Goal: Task Accomplishment & Management: Use online tool/utility

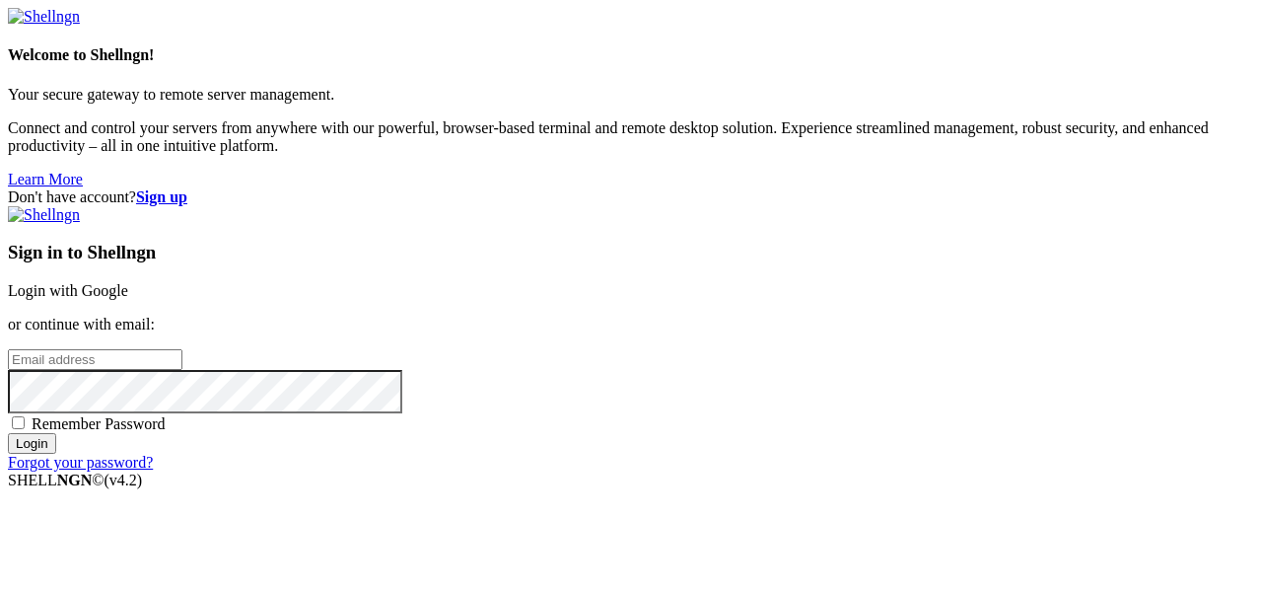
click at [128, 282] on link "Login with Google" at bounding box center [68, 290] width 120 height 17
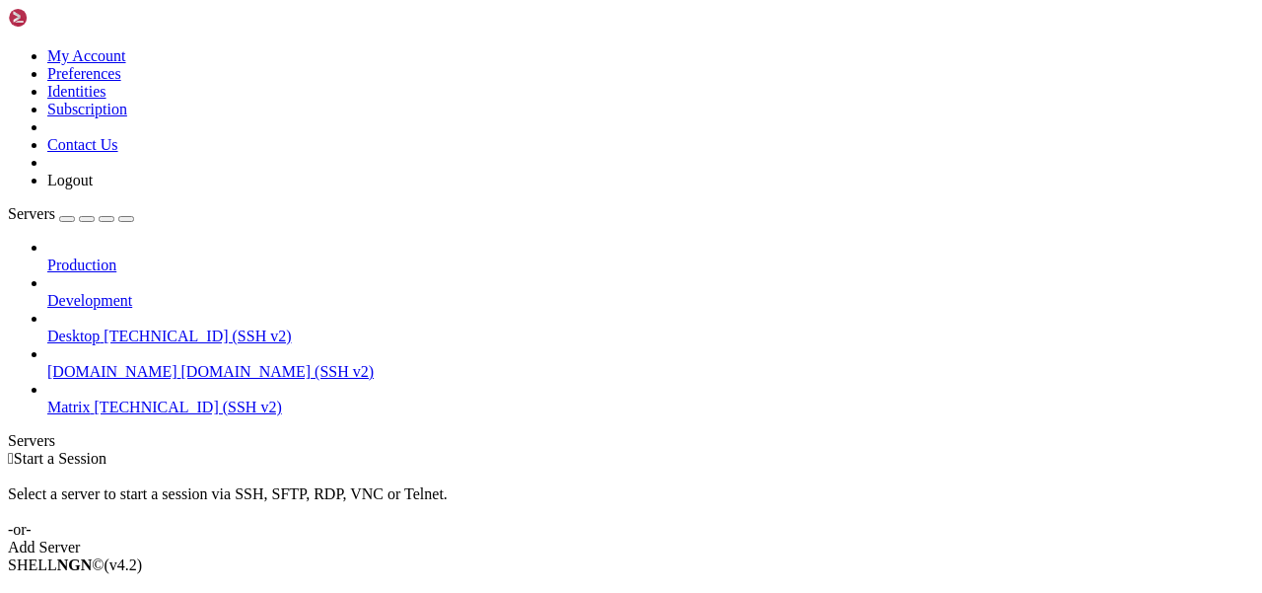
click at [91, 398] on span "Matrix" at bounding box center [68, 406] width 43 height 17
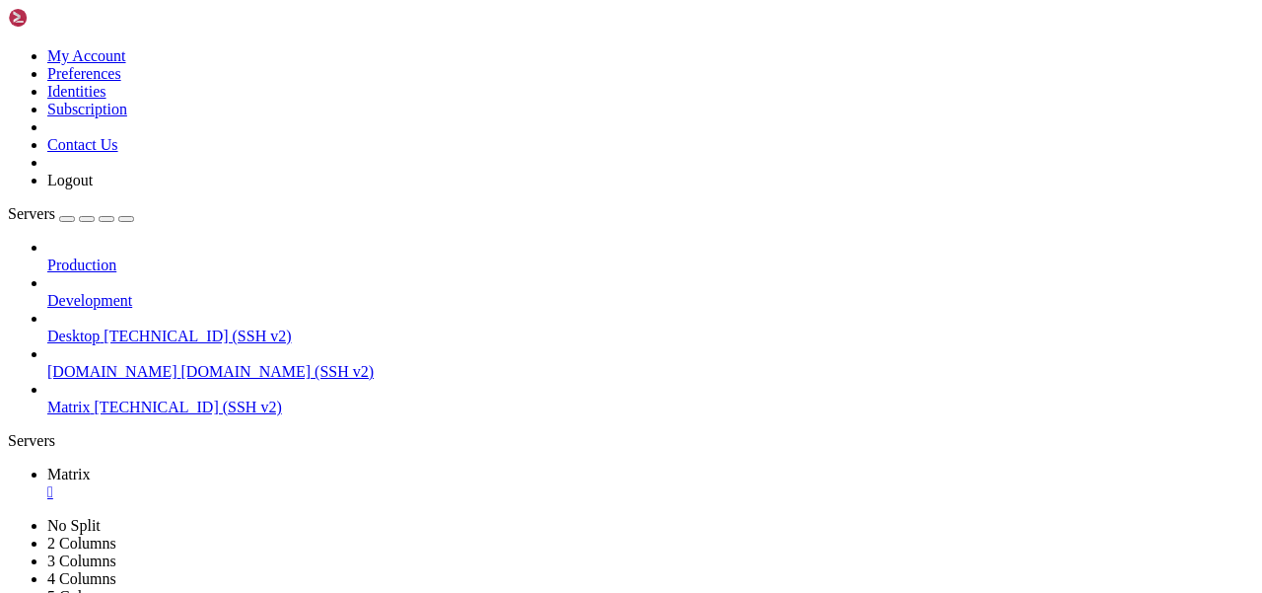
scroll to position [83, 0]
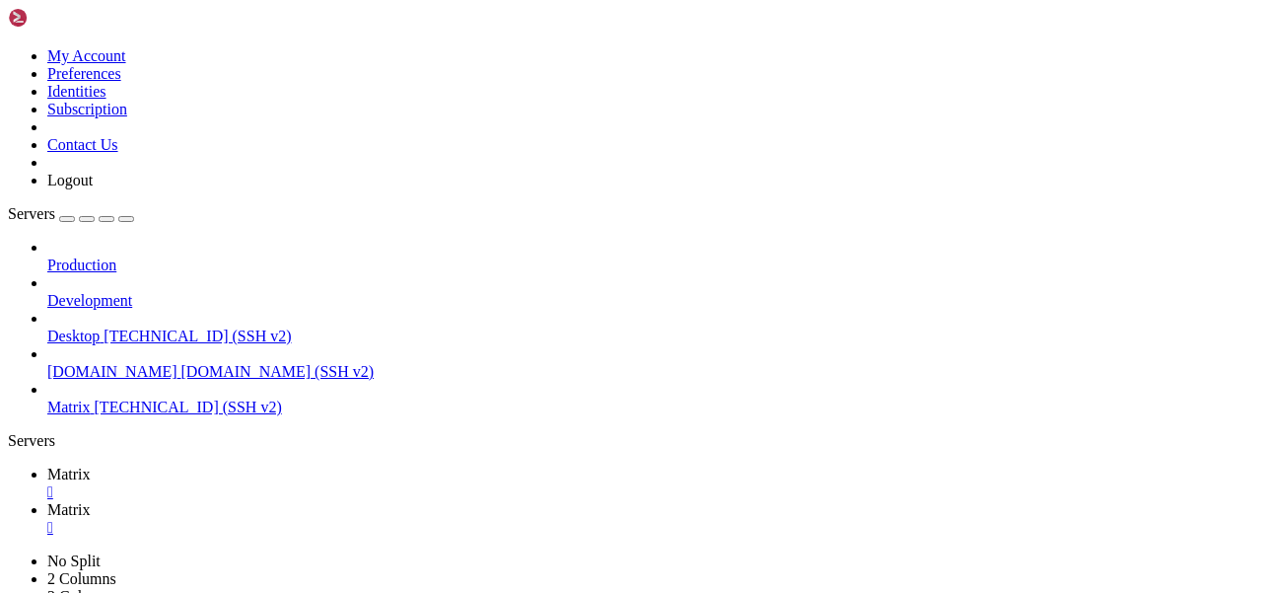
scroll to position [0, 0]
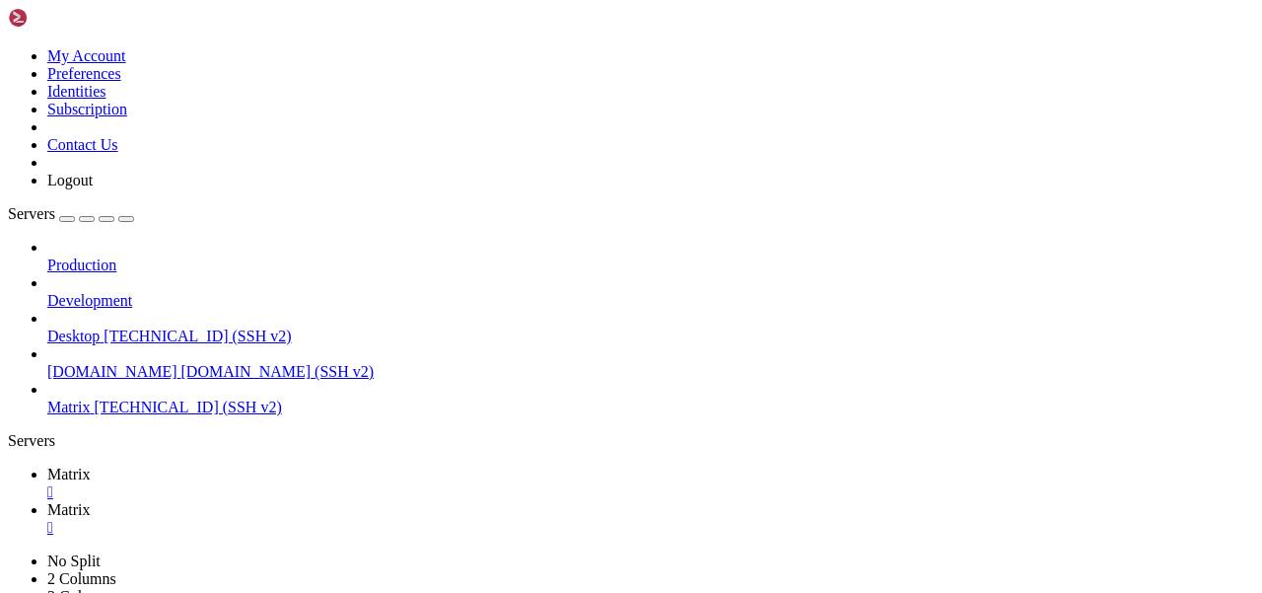
type input "/etc/matrix-[MEDICAL_DATA]"
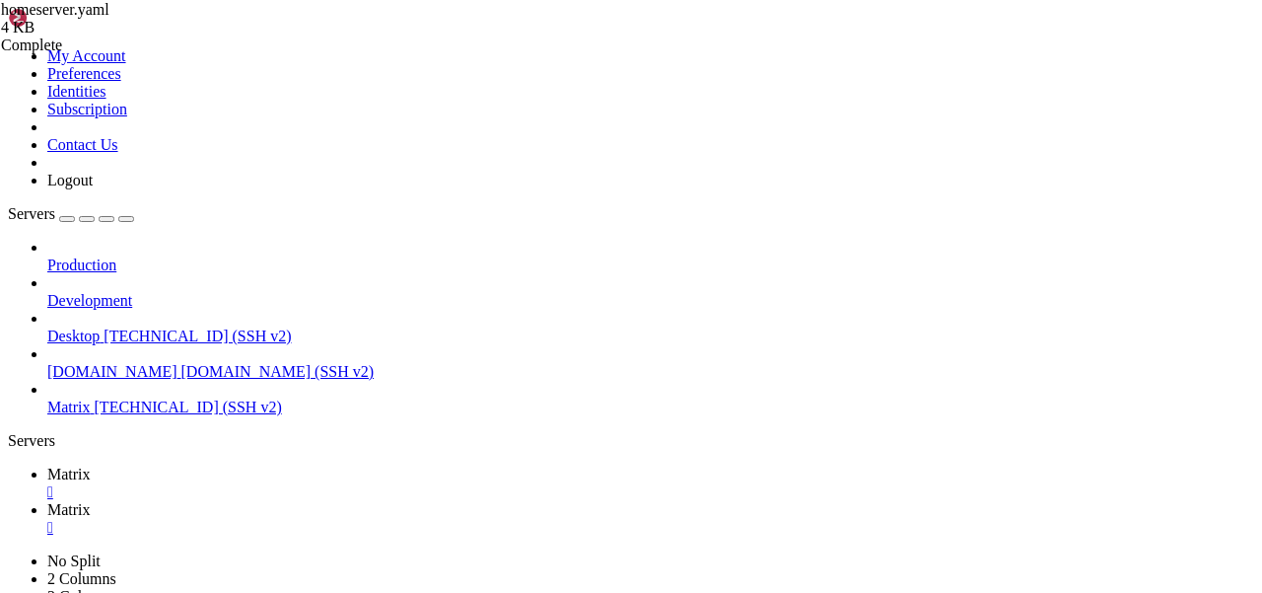
scroll to position [583, 0]
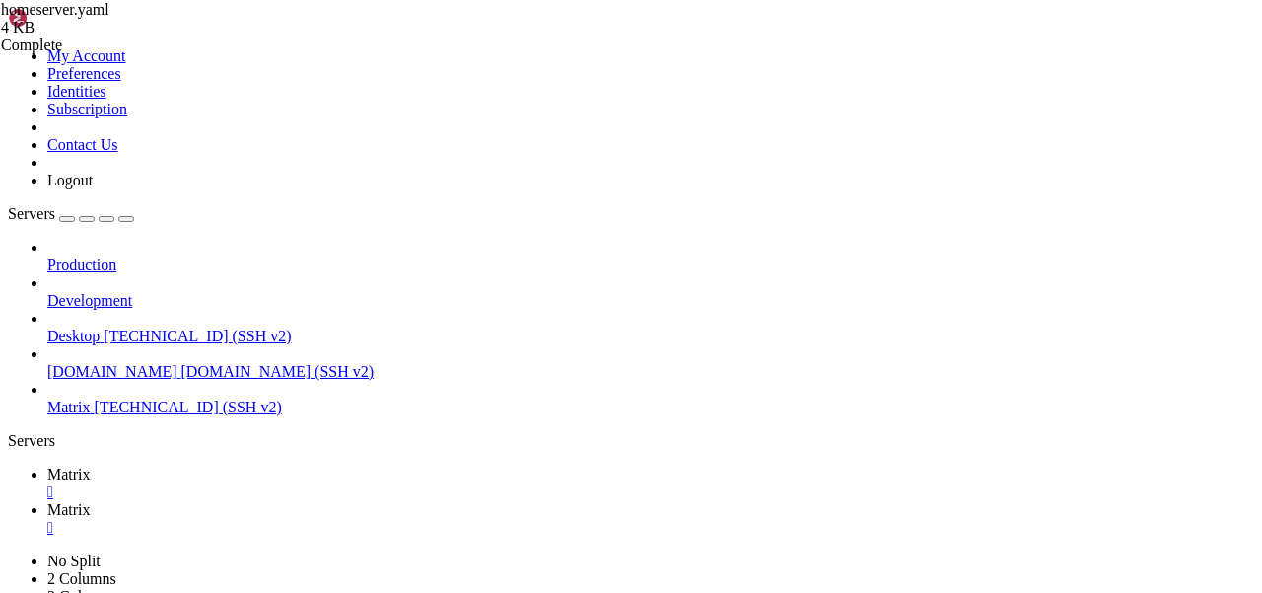
type textarea "tlsname: [DOMAIN_NAME]"
click at [91, 465] on span "Matrix" at bounding box center [68, 473] width 43 height 17
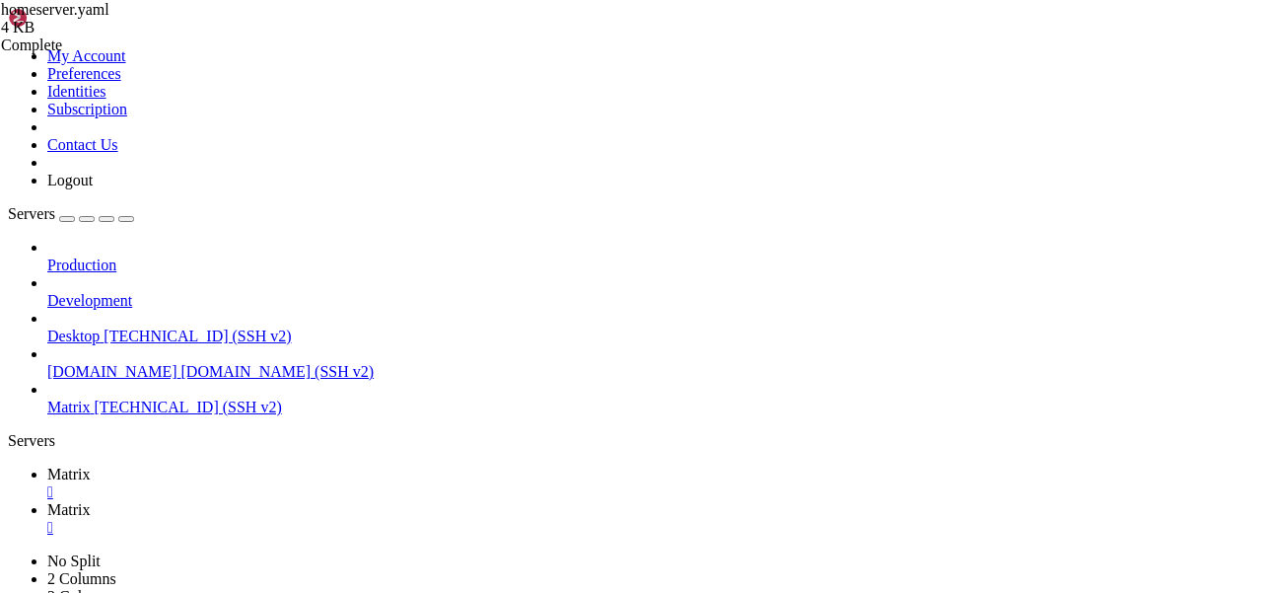
scroll to position [1022, 0]
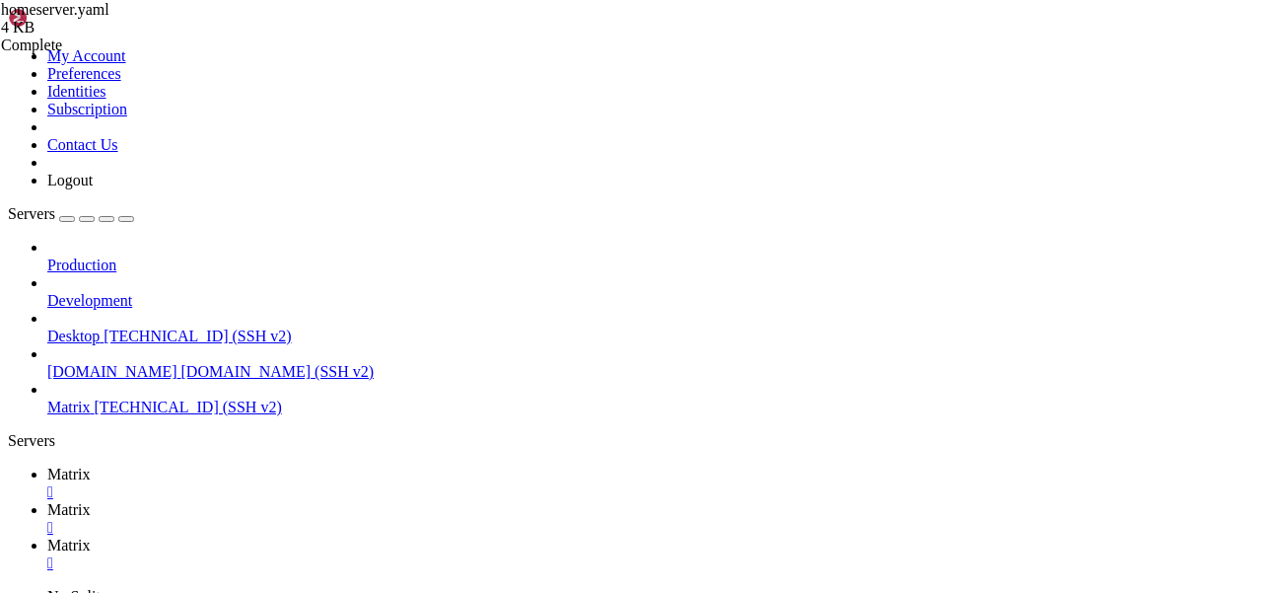
click at [453, 501] on link "Matrix " at bounding box center [650, 518] width 1207 height 35
click at [443, 519] on div "" at bounding box center [650, 528] width 1207 height 18
click at [370, 501] on link "Matrix " at bounding box center [650, 518] width 1207 height 35
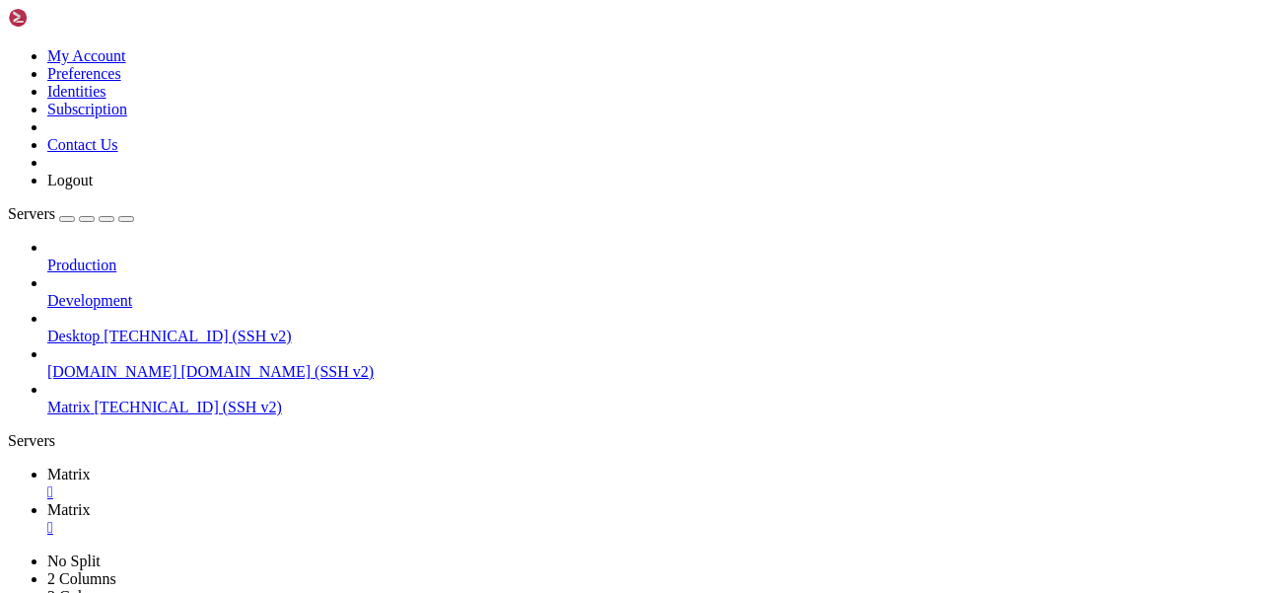
type input "/home/mau"
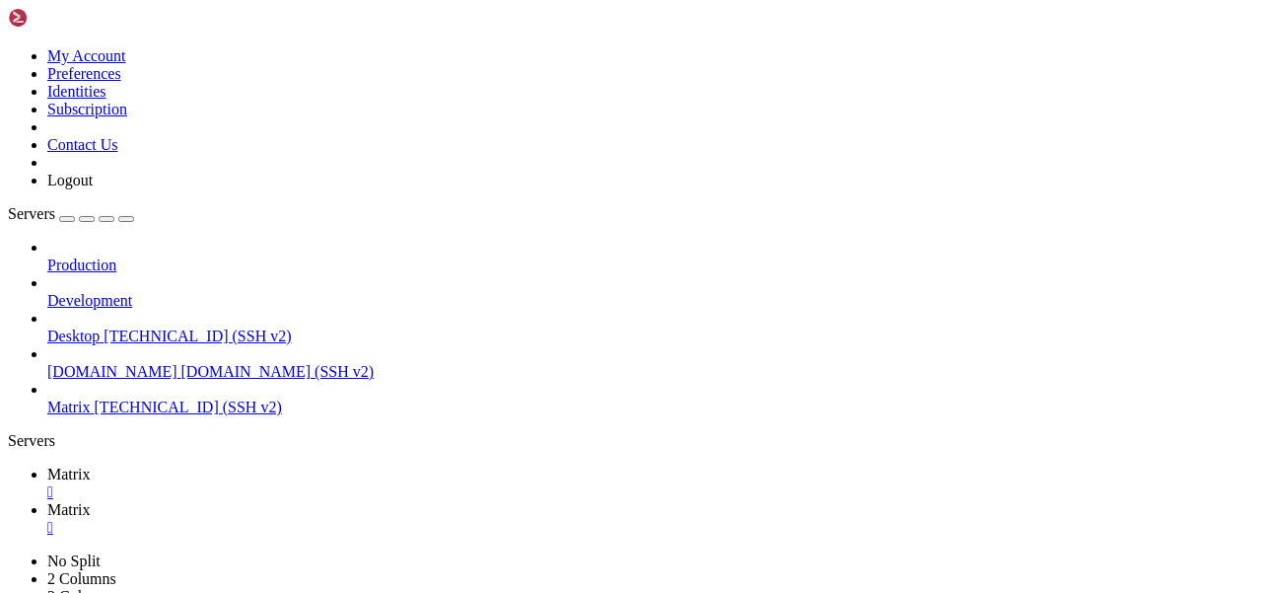
type textarea "port: 29316"
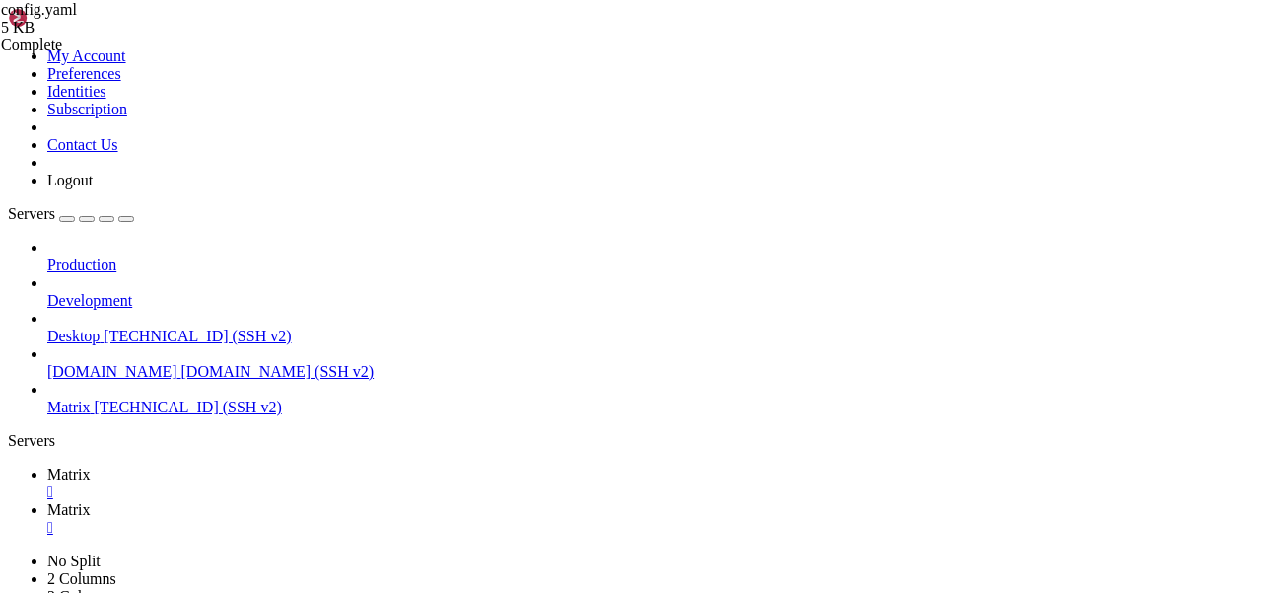
drag, startPoint x: 719, startPoint y: 406, endPoint x: 358, endPoint y: 406, distance: 360.9
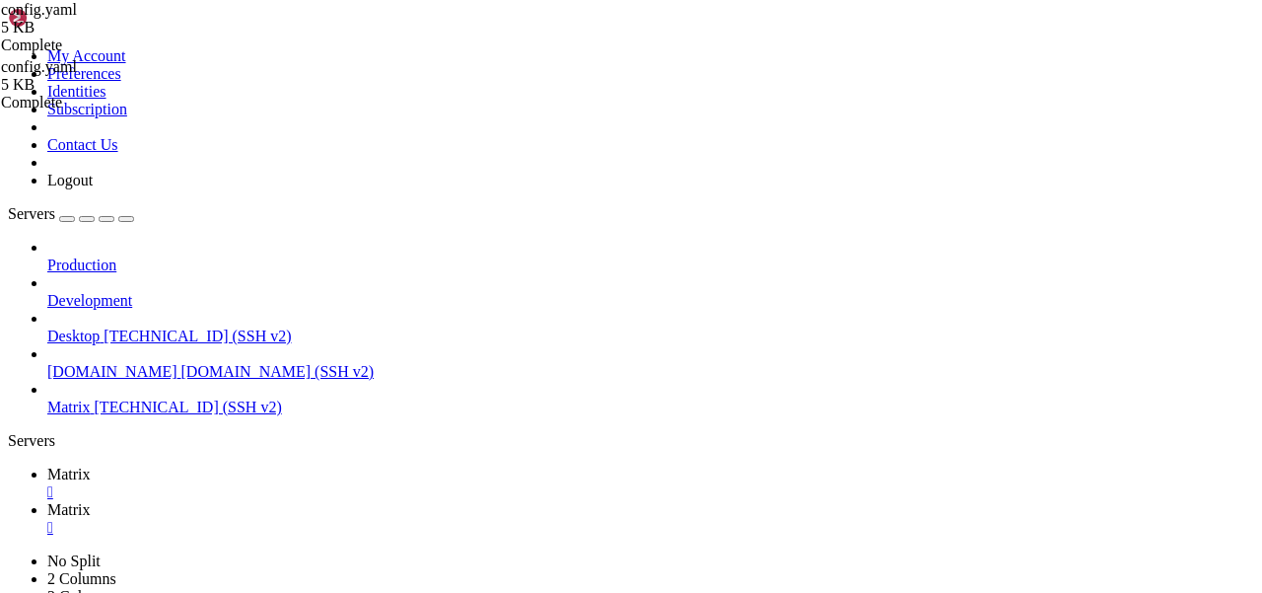
drag, startPoint x: 733, startPoint y: 406, endPoint x: 367, endPoint y: 406, distance: 365.8
type textarea "moder: '120319'"
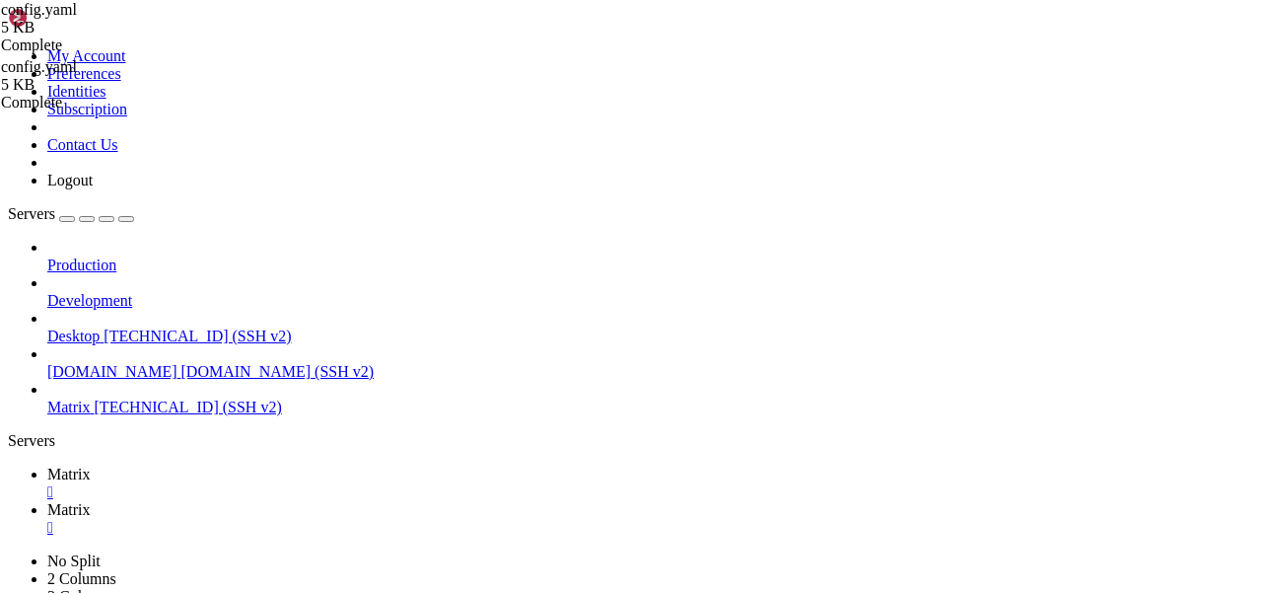
click at [290, 465] on link "Matrix " at bounding box center [650, 482] width 1207 height 35
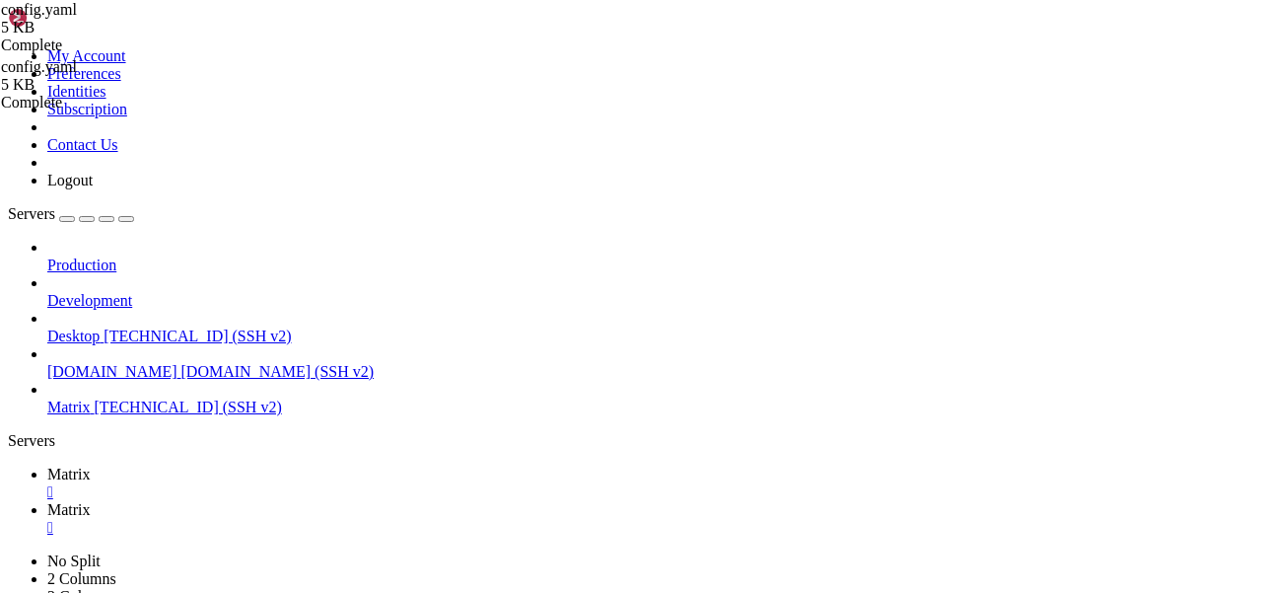
scroll to position [1876, 0]
